Goal: Information Seeking & Learning: Find specific page/section

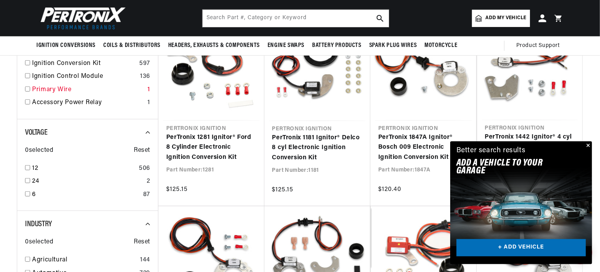
scroll to position [0, 292]
click at [27, 167] on input "checkbox" at bounding box center [27, 167] width 5 height 5
checkbox input "true"
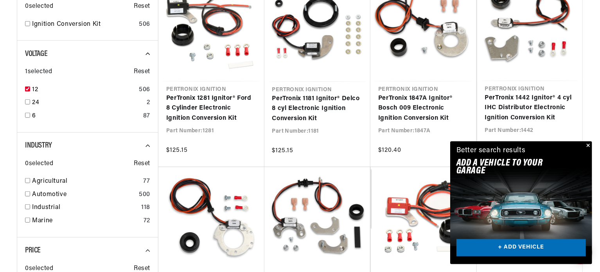
scroll to position [274, 0]
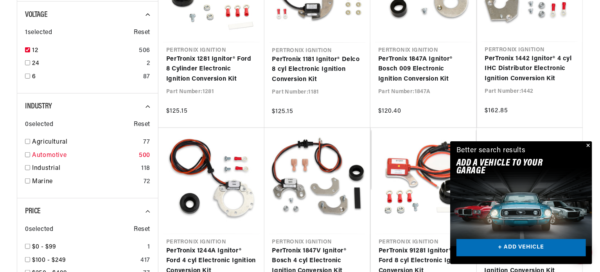
click at [27, 153] on input "checkbox" at bounding box center [27, 154] width 5 height 5
checkbox input "true"
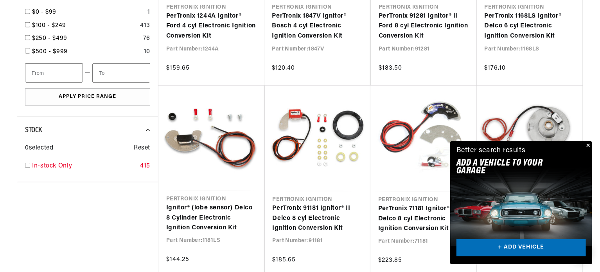
click at [26, 164] on input "checkbox" at bounding box center [27, 165] width 5 height 5
checkbox input "true"
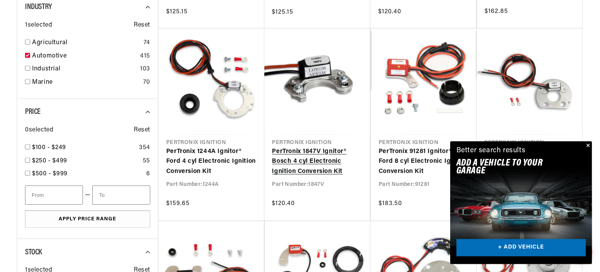
scroll to position [391, 0]
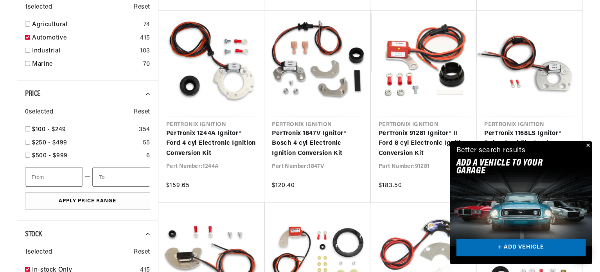
click at [587, 145] on button "Close" at bounding box center [587, 145] width 9 height 9
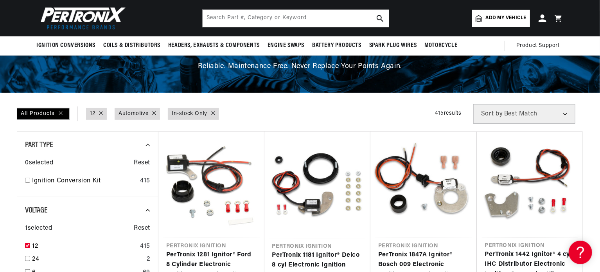
scroll to position [0, 0]
click at [28, 179] on input "checkbox" at bounding box center [27, 180] width 5 height 5
checkbox input "true"
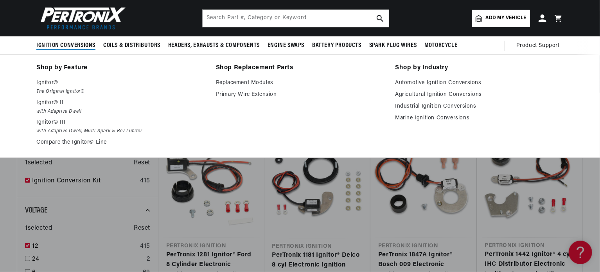
scroll to position [0, 292]
click at [58, 139] on link "Compare the Ignitor© Line" at bounding box center [120, 142] width 169 height 9
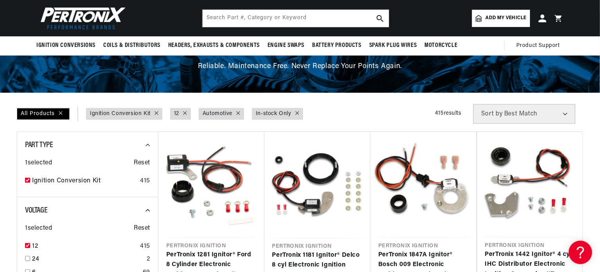
click at [499, 15] on span "Add my vehicle" at bounding box center [506, 17] width 41 height 7
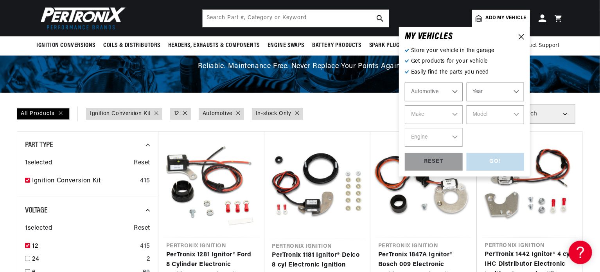
scroll to position [0, 0]
click at [498, 90] on select "Year 2022 2021 2020 2019 2018 2017 2016 2015 2014 2013 2012 2011 2010 2009 2008…" at bounding box center [495, 92] width 58 height 19
select select "1955"
click at [466, 83] on select "Year 2022 2021 2020 2019 2018 2017 2016 2015 2014 2013 2012 2011 2010 2009 2008…" at bounding box center [495, 92] width 58 height 19
select select "1955"
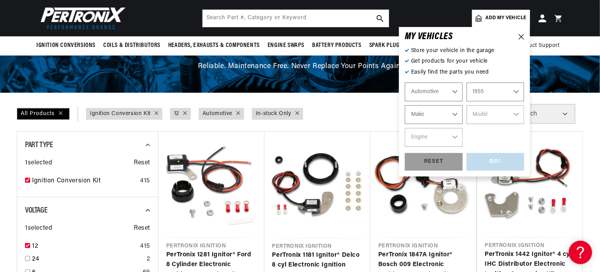
click at [454, 111] on select "Make Aston Martin Buick Cadillac Chevrolet Chrysler Dodge Ford GMC Hillman Humb…" at bounding box center [434, 114] width 58 height 19
select select "Jeep"
click at [405, 105] on select "Make Aston Martin Buick Cadillac Chevrolet Chrysler Dodge Ford GMC Hillman Humb…" at bounding box center [434, 114] width 58 height 19
select select "Jeep"
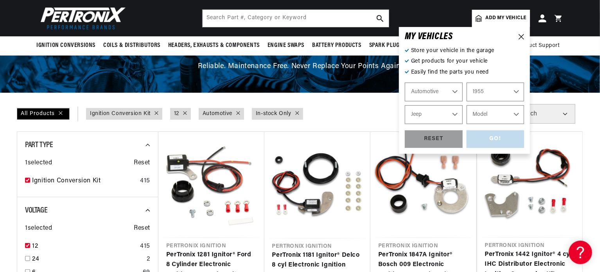
click at [508, 117] on select "Model Willys" at bounding box center [495, 114] width 58 height 19
select select "Willys"
click at [466, 105] on select "Model Willys" at bounding box center [495, 114] width 58 height 19
select select "Willys"
click at [482, 139] on div "GO!" at bounding box center [495, 139] width 58 height 18
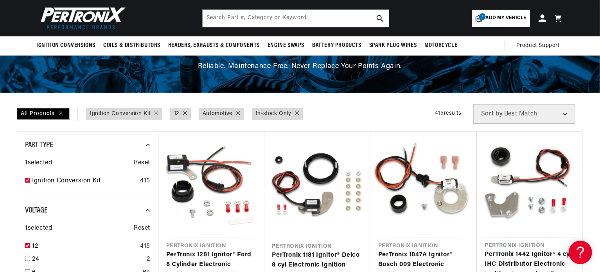
scroll to position [0, 292]
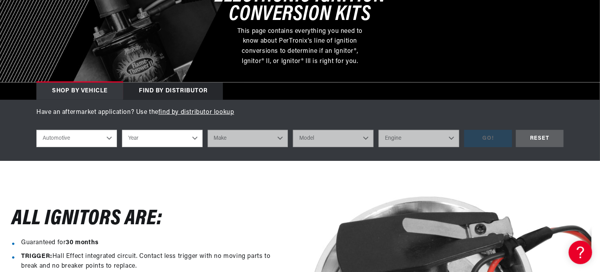
click at [195, 136] on select "Year 2022 2021 2020 2019 2018 2017 2016 2015 2014 2013 2012 2011 2010 2009 2008…" at bounding box center [162, 138] width 81 height 17
select select "1955"
click at [122, 130] on select "Year 2022 2021 2020 2019 2018 2017 2016 2015 2014 2013 2012 2011 2010 2009 2008…" at bounding box center [162, 138] width 81 height 17
select select "1955"
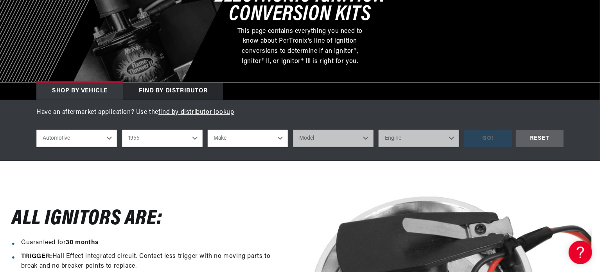
click at [253, 132] on select "Make Aston Martin Buick Cadillac Chevrolet Chrysler Dodge Ford GMC Hillman Humb…" at bounding box center [248, 138] width 81 height 17
select select "Willys"
click at [208, 130] on select "Make Aston Martin Buick Cadillac Chevrolet Chrysler Dodge Ford GMC Hillman Humb…" at bounding box center [248, 138] width 81 height 17
select select "Willys"
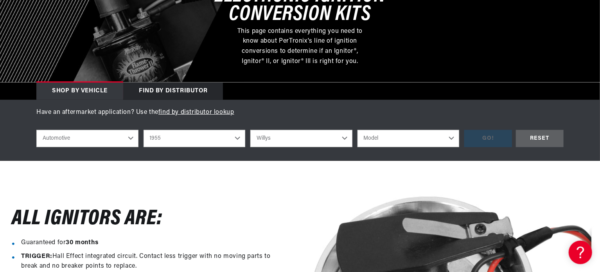
click at [337, 135] on select "Aston Martin Buick Cadillac Chevrolet Chrysler Dodge Ford GMC Hillman Humber Ja…" at bounding box center [301, 138] width 102 height 17
click at [250, 130] on select "Aston Martin Buick Cadillac Chevrolet Chrysler Dodge Ford GMC Hillman Humber Ja…" at bounding box center [301, 138] width 102 height 17
click at [452, 136] on select "Model Station Wagon" at bounding box center [408, 138] width 102 height 17
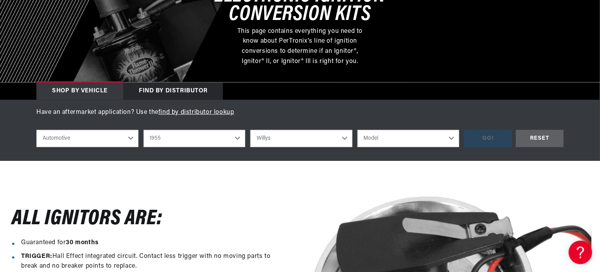
click at [357, 130] on select "Model Station Wagon" at bounding box center [408, 138] width 102 height 17
click at [485, 140] on div "GO! RESET" at bounding box center [513, 139] width 99 height 18
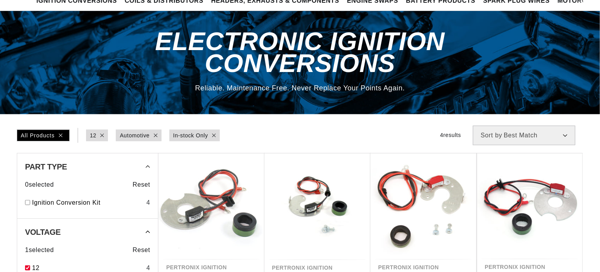
scroll to position [78, 0]
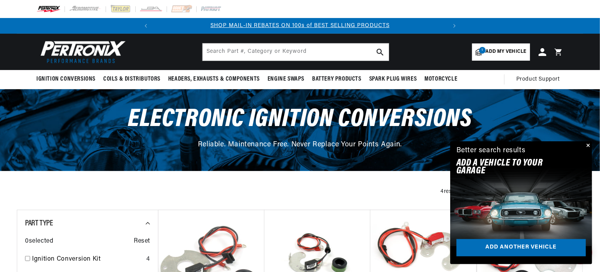
click at [490, 54] on span "Add my vehicle" at bounding box center [506, 51] width 41 height 7
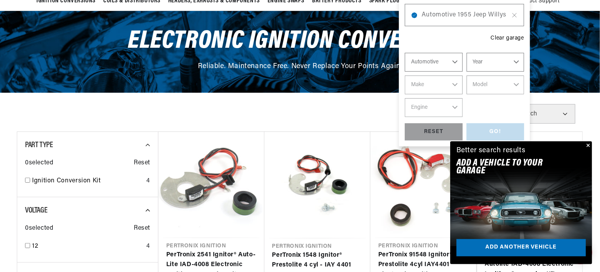
scroll to position [0, 292]
click at [497, 62] on select "Year 2022 2021 2020 2019 2018 2017 2016 2015 2014 2013 2012 2011 2010 2009 2008…" at bounding box center [495, 62] width 58 height 19
click at [469, 15] on span "Automotive 1955 Jeep Willys" at bounding box center [464, 15] width 86 height 10
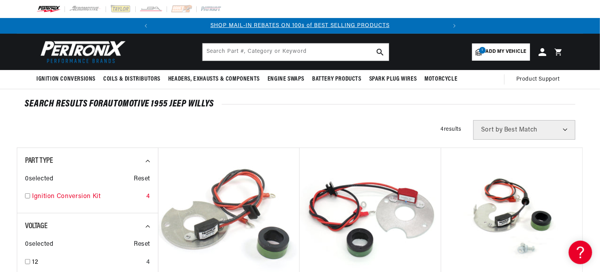
click at [28, 196] on input "checkbox" at bounding box center [27, 195] width 5 height 5
checkbox input "true"
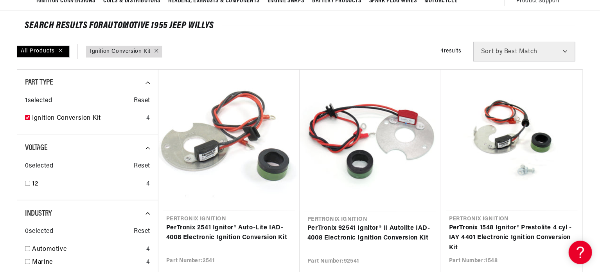
scroll to position [0, 292]
click at [27, 183] on input "checkbox" at bounding box center [27, 183] width 5 height 5
checkbox input "true"
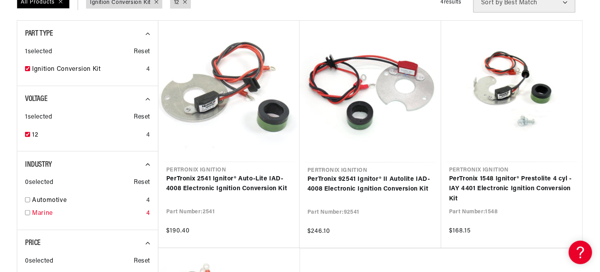
scroll to position [156, 0]
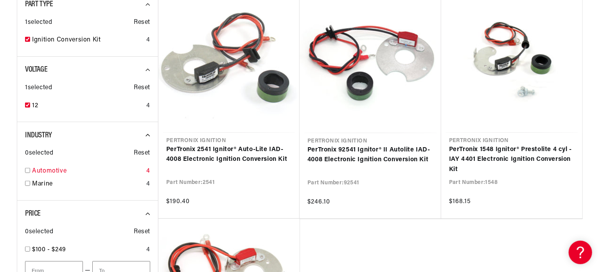
click at [27, 168] on input "checkbox" at bounding box center [27, 170] width 5 height 5
checkbox input "true"
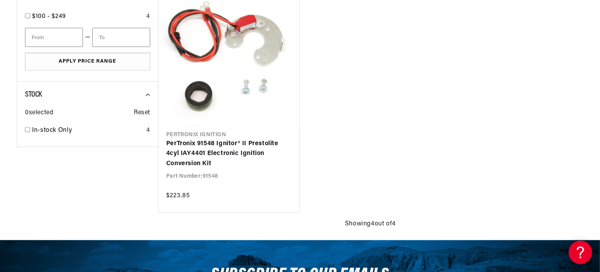
scroll to position [391, 0]
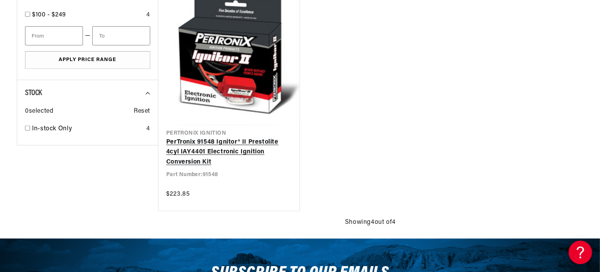
click at [211, 142] on link "PerTronix 91548 Ignitor® II Prestolite 4cyl IAY4401 Electronic Ignition Convers…" at bounding box center [229, 152] width 126 height 30
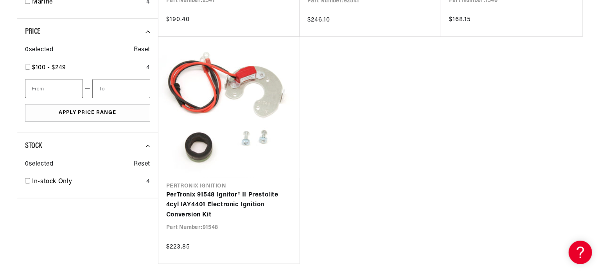
scroll to position [352, 0]
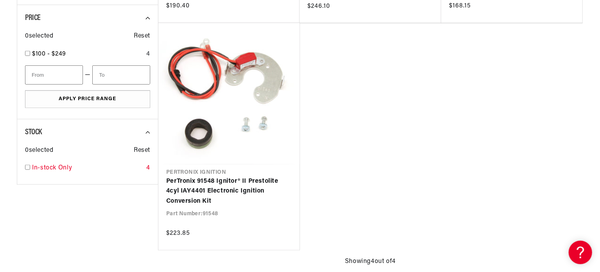
click at [28, 167] on input "checkbox" at bounding box center [27, 167] width 5 height 5
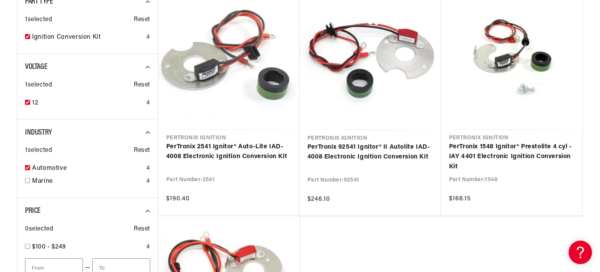
checkbox input "false"
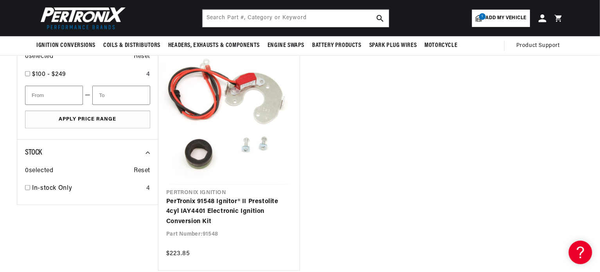
scroll to position [0, 292]
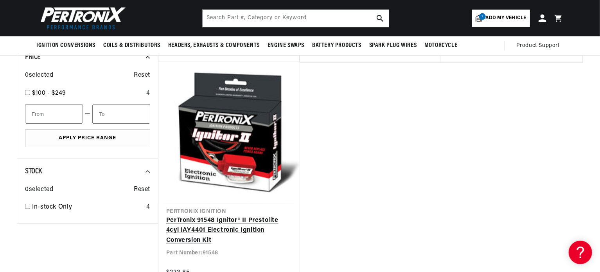
click at [246, 215] on link "PerTronix 91548 Ignitor® II Prestolite 4cyl IAY4401 Electronic Ignition Convers…" at bounding box center [229, 230] width 126 height 30
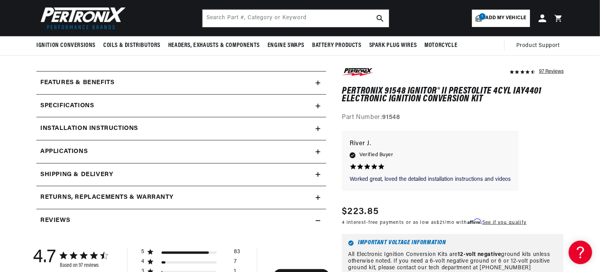
click at [319, 106] on icon at bounding box center [318, 106] width 5 height 5
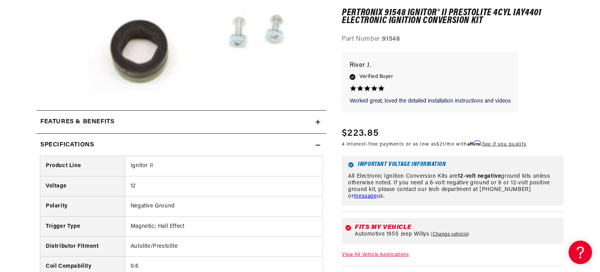
scroll to position [0, 292]
click at [391, 255] on link "View All Vehicle Applications" at bounding box center [375, 255] width 67 height 5
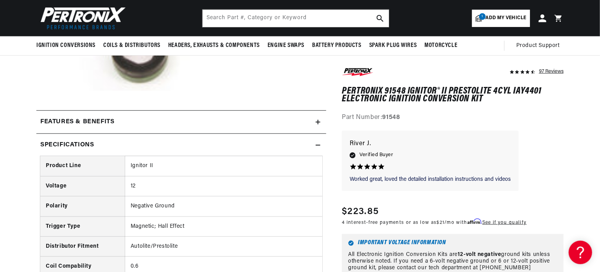
scroll to position [0, 292]
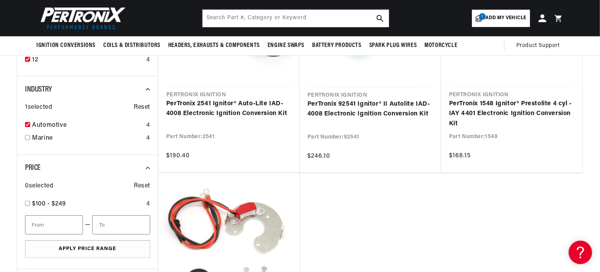
scroll to position [196, 0]
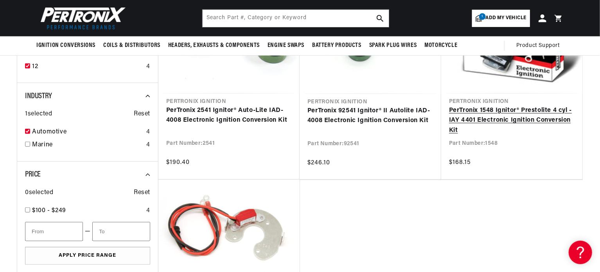
click at [488, 113] on link "PerTronix 1548 Ignitor® Prestolite 4 cyl - IAY 4401 Electronic Ignition Convers…" at bounding box center [512, 121] width 126 height 30
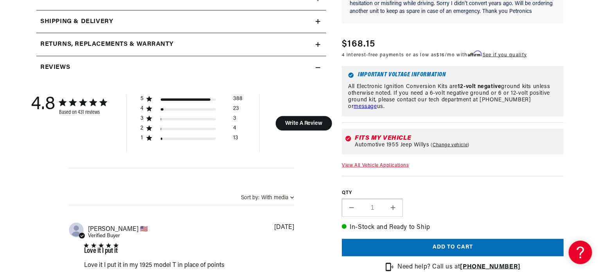
scroll to position [469, 0]
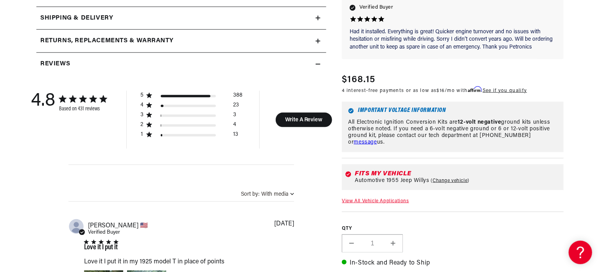
click at [375, 199] on link "View All Vehicle Applications" at bounding box center [375, 201] width 67 height 5
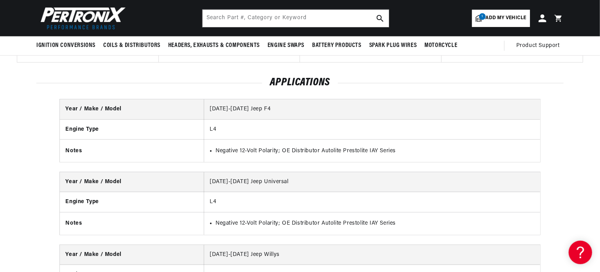
scroll to position [469, 0]
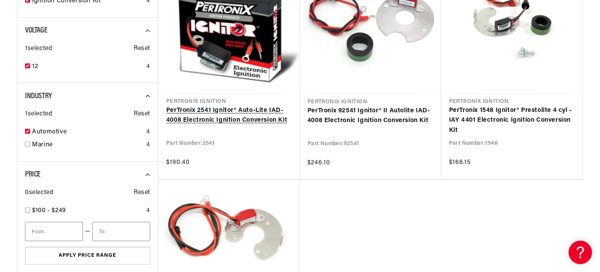
click at [235, 106] on link "PerTronix 2541 Ignitor® Auto-Lite IAD-4008 Electronic Ignition Conversion Kit" at bounding box center [229, 116] width 126 height 20
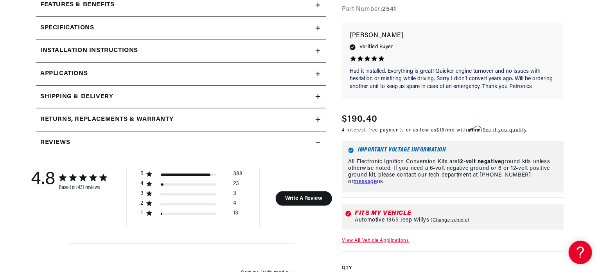
scroll to position [391, 0]
click at [388, 238] on link "View All Vehicle Applications" at bounding box center [375, 240] width 67 height 5
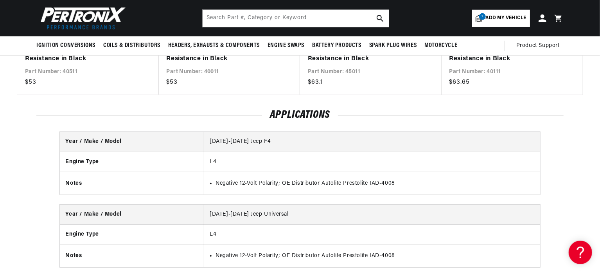
scroll to position [1673, 0]
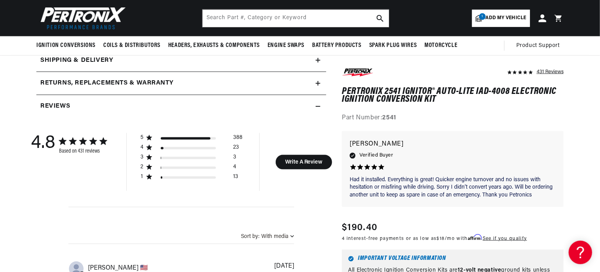
scroll to position [391, 0]
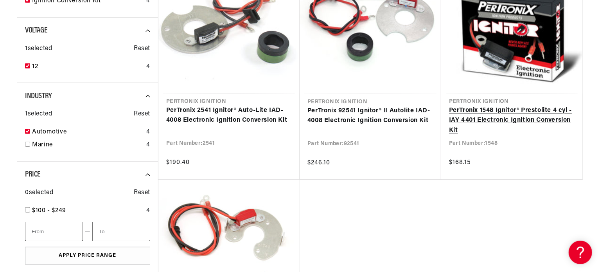
click at [465, 114] on link "PerTronix 1548 Ignitor® Prestolite 4 cyl - IAY 4401 Electronic Ignition Convers…" at bounding box center [512, 121] width 126 height 30
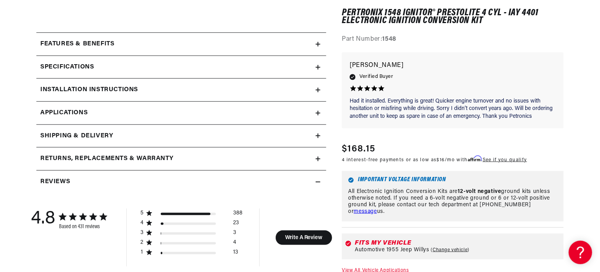
scroll to position [352, 0]
click at [405, 269] on link "View All Vehicle Applications" at bounding box center [375, 270] width 67 height 5
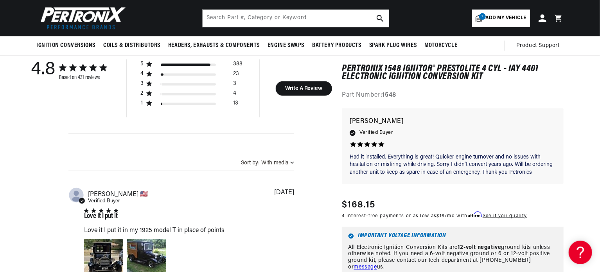
click at [512, 16] on span "Add my vehicle" at bounding box center [506, 17] width 41 height 7
select select "Year"
select select "Make"
select select "Model"
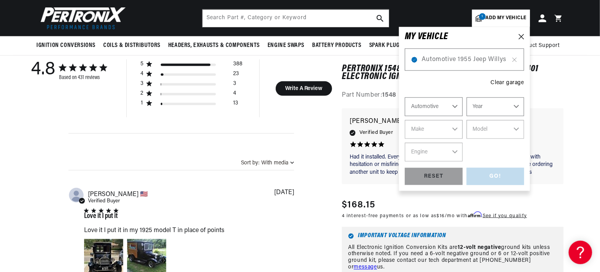
click at [497, 105] on select "Year 2022 2021 2020 2019 2018 2017 2016 2015 2014 2013 2012 2011 2010 2009 2008…" at bounding box center [495, 106] width 58 height 19
select select "1955"
click at [466, 97] on select "Year 2022 2021 2020 2019 2018 2017 2016 2015 2014 2013 2012 2011 2010 2009 2008…" at bounding box center [495, 106] width 58 height 19
select select "1955"
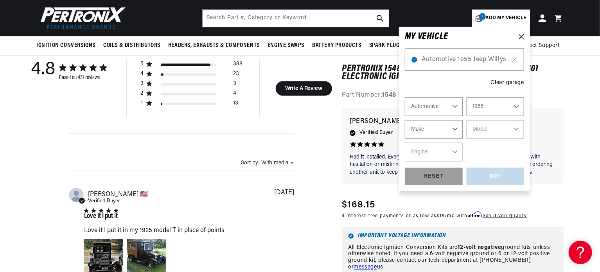
click at [449, 131] on select "Make Aston Martin Buick Cadillac Chevrolet Chrysler Dodge Ford GMC Hillman Humb…" at bounding box center [434, 129] width 58 height 19
select select "Jeep"
click at [405, 120] on select "Make Aston Martin Buick Cadillac Chevrolet Chrysler Dodge Ford GMC Hillman Humb…" at bounding box center [434, 129] width 58 height 19
select select "Jeep"
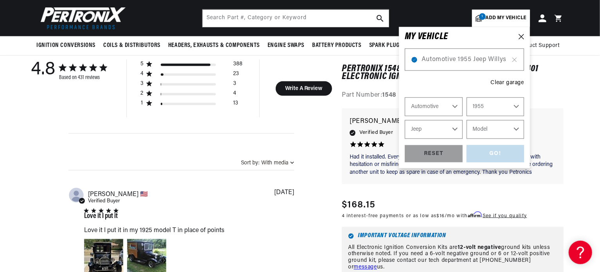
click at [506, 127] on select "Model Willys" at bounding box center [495, 129] width 58 height 19
select select "Willys"
click at [466, 120] on select "Model Willys" at bounding box center [495, 129] width 58 height 19
select select "Willys"
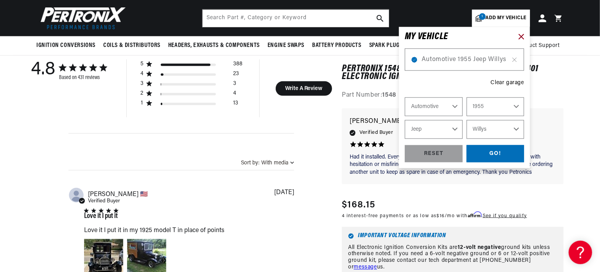
click at [524, 35] on icon at bounding box center [520, 36] width 5 height 5
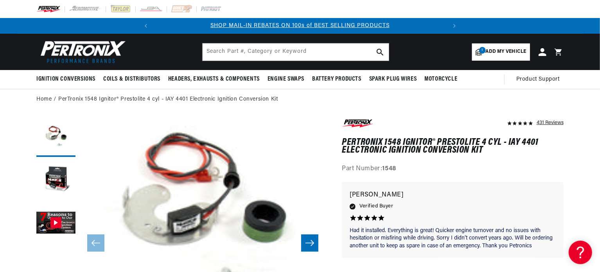
scroll to position [0, 0]
click at [319, 51] on input "text" at bounding box center [296, 51] width 186 height 17
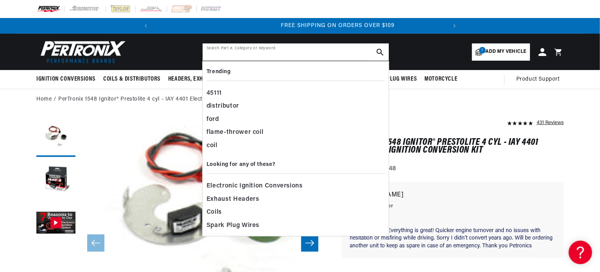
scroll to position [0, 292]
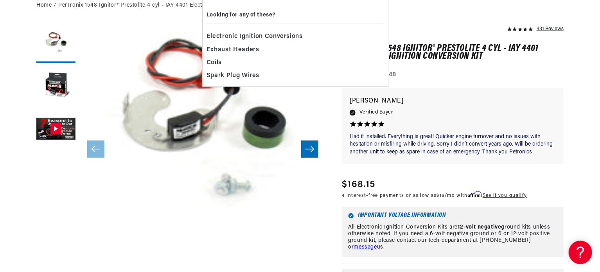
scroll to position [352, 0]
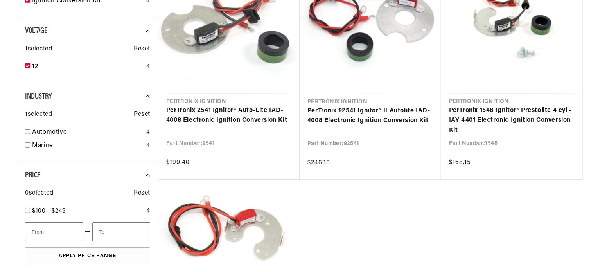
checkbox input "false"
